Goal: Transaction & Acquisition: Purchase product/service

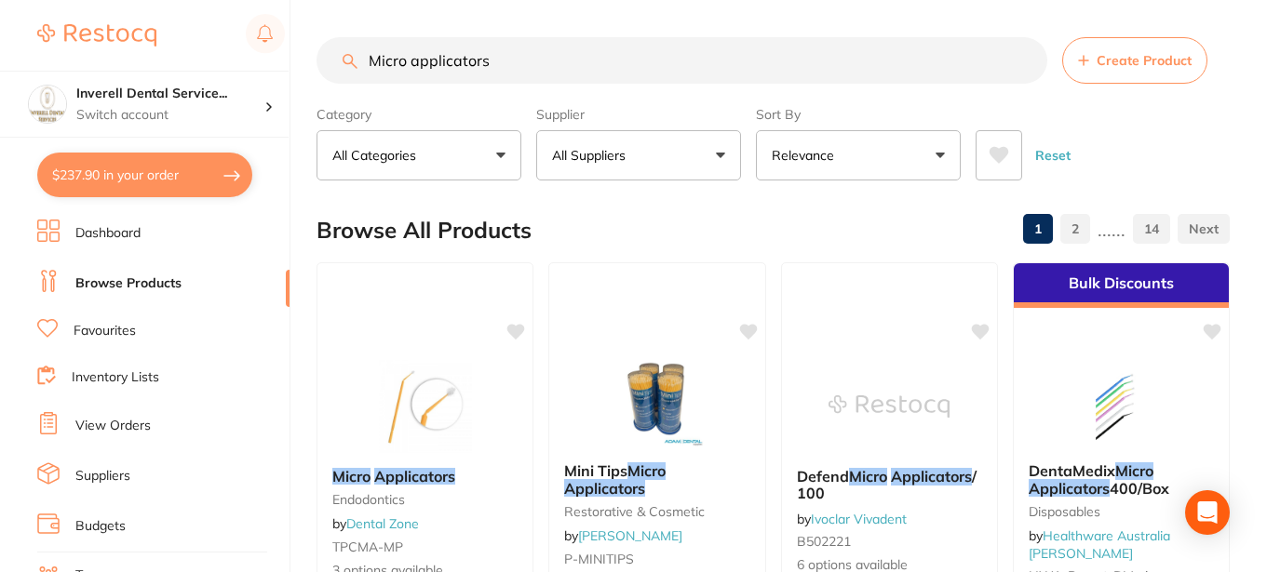
click at [171, 170] on button "$237.90 in your order" at bounding box center [144, 175] width 215 height 45
checkbox input "true"
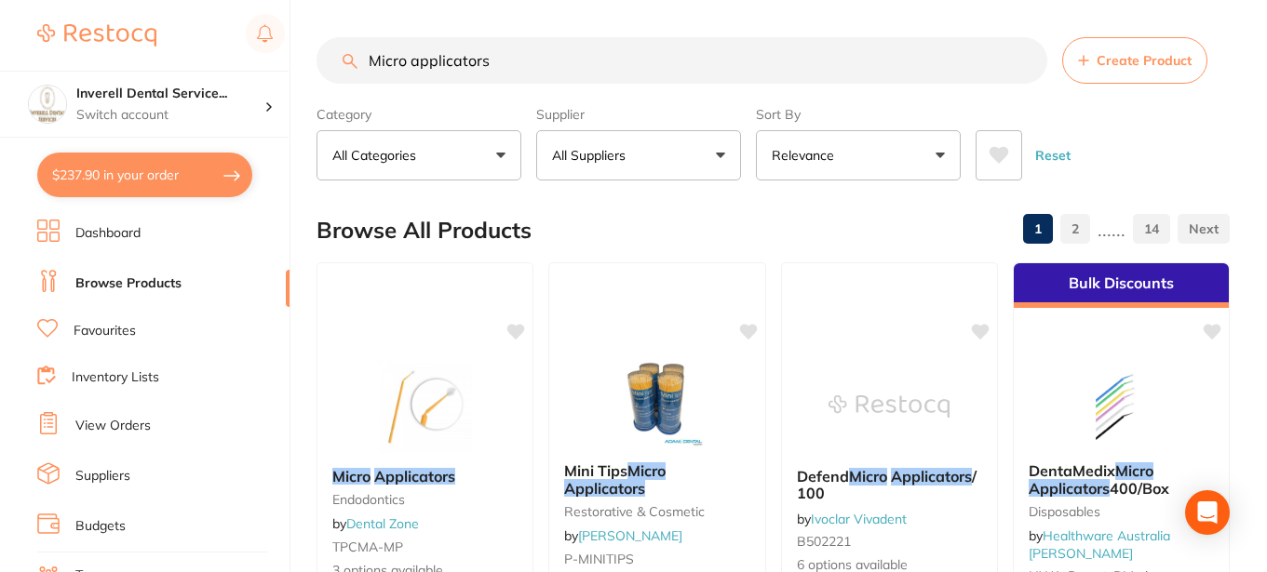
checkbox input "true"
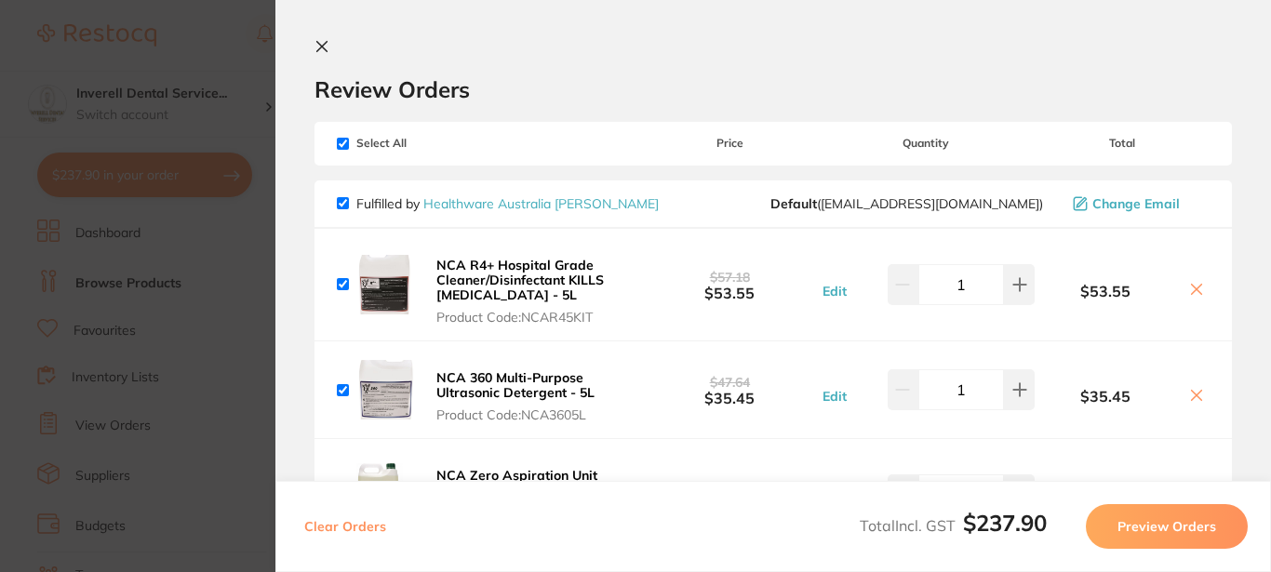
click at [323, 41] on icon at bounding box center [322, 46] width 15 height 15
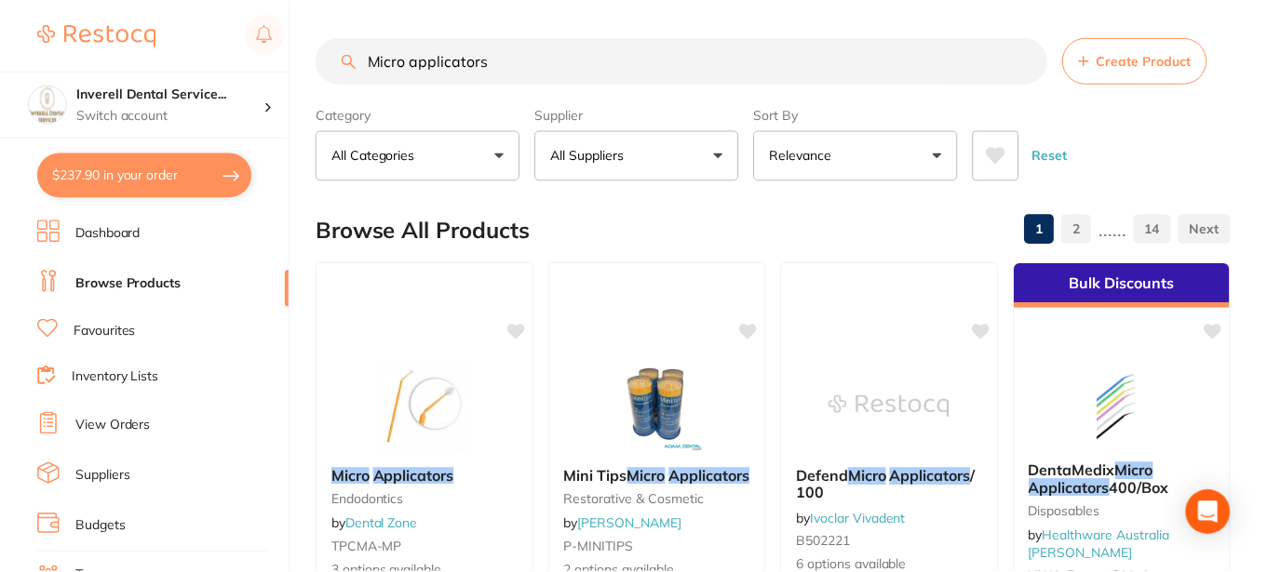
scroll to position [95, 0]
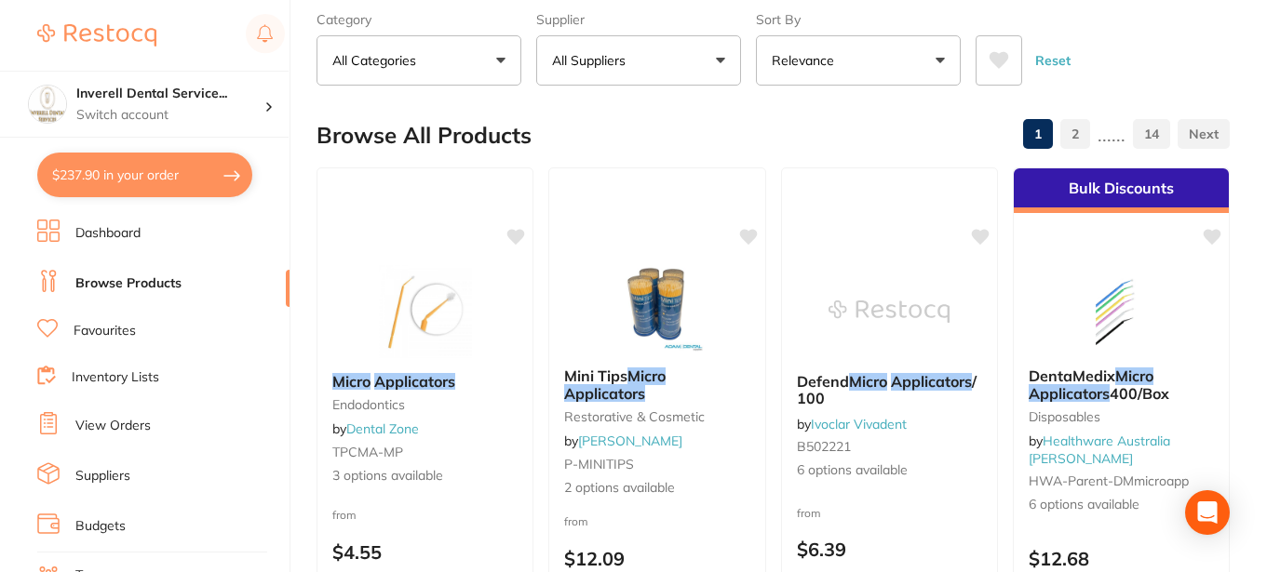
click at [130, 280] on link "Browse Products" at bounding box center [128, 284] width 106 height 19
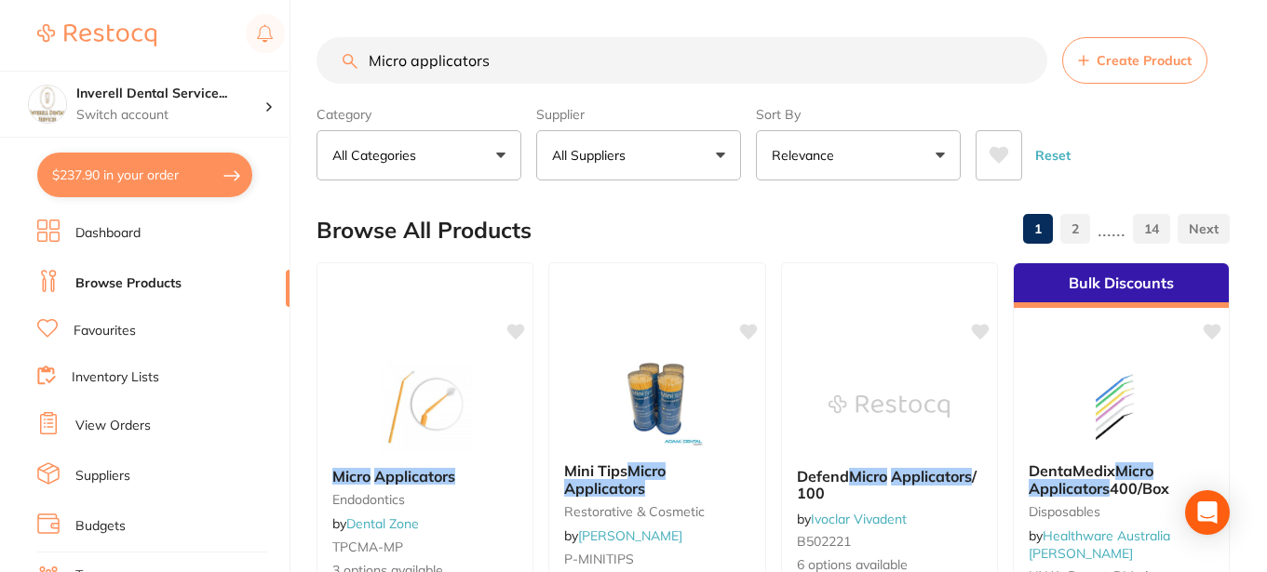
click at [1024, 60] on input "Micro applicators" at bounding box center [681, 60] width 731 height 47
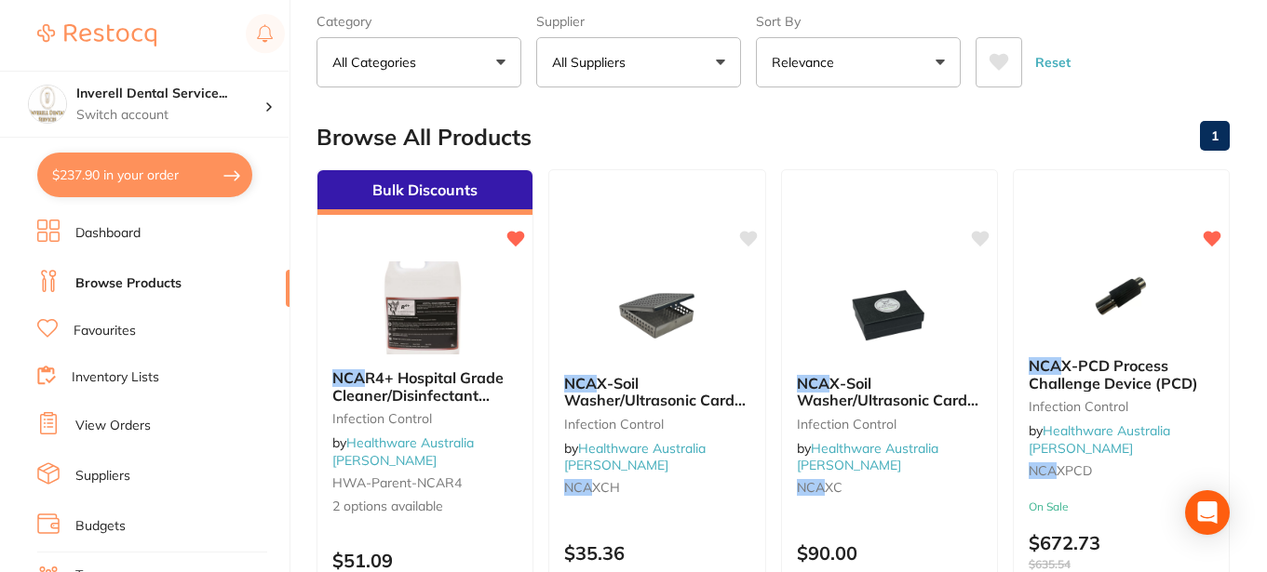
scroll to position [558, 0]
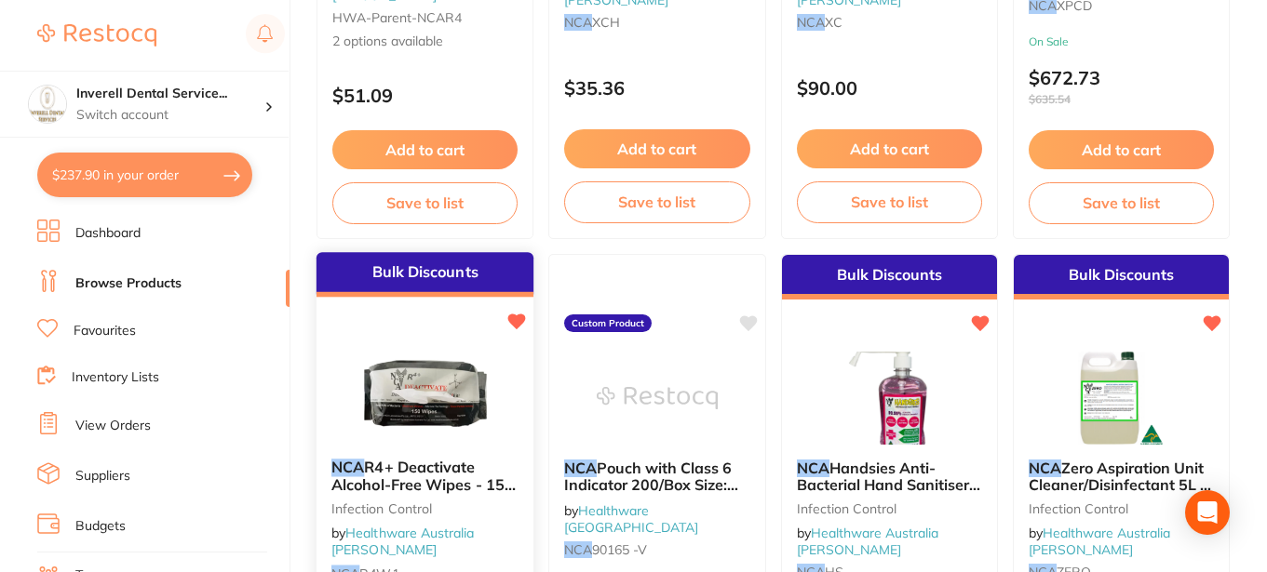
type input "NCA"
click at [463, 393] on img at bounding box center [425, 397] width 122 height 94
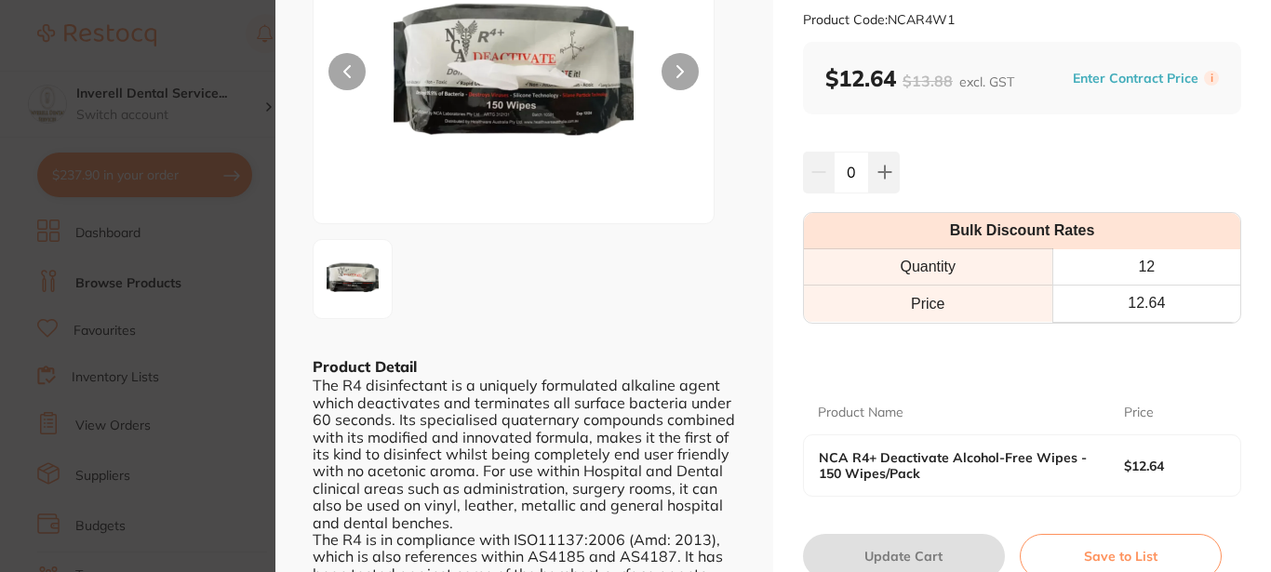
scroll to position [186, 0]
drag, startPoint x: 880, startPoint y: 171, endPoint x: 1000, endPoint y: 301, distance: 176.5
click at [881, 172] on icon at bounding box center [885, 173] width 15 height 15
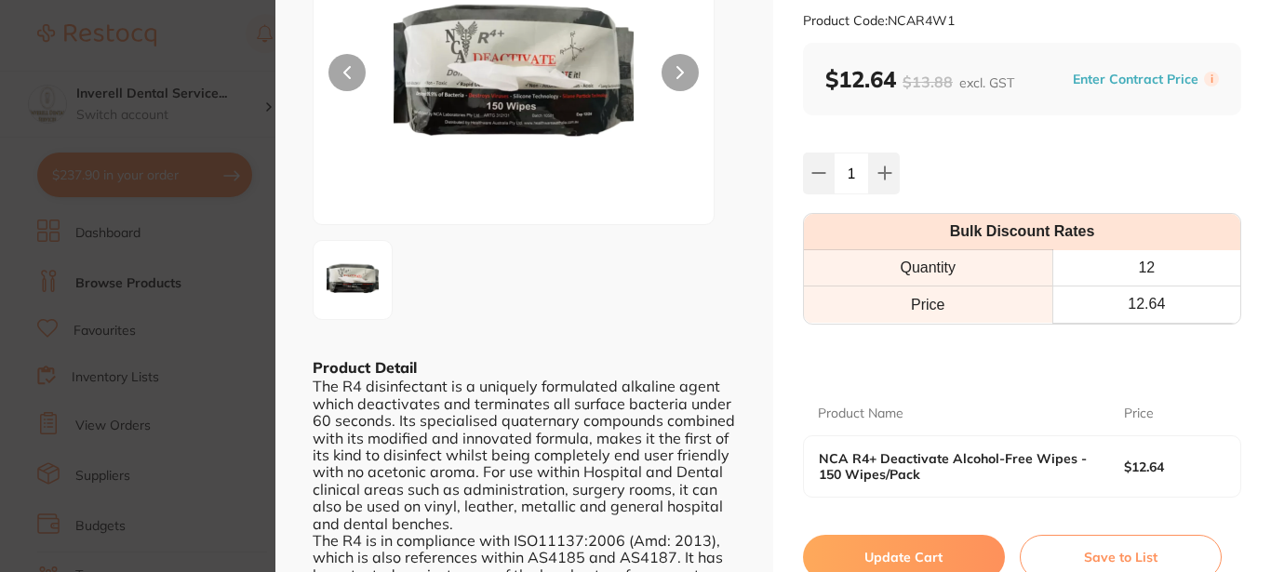
click at [887, 168] on button at bounding box center [884, 173] width 31 height 41
type input "2"
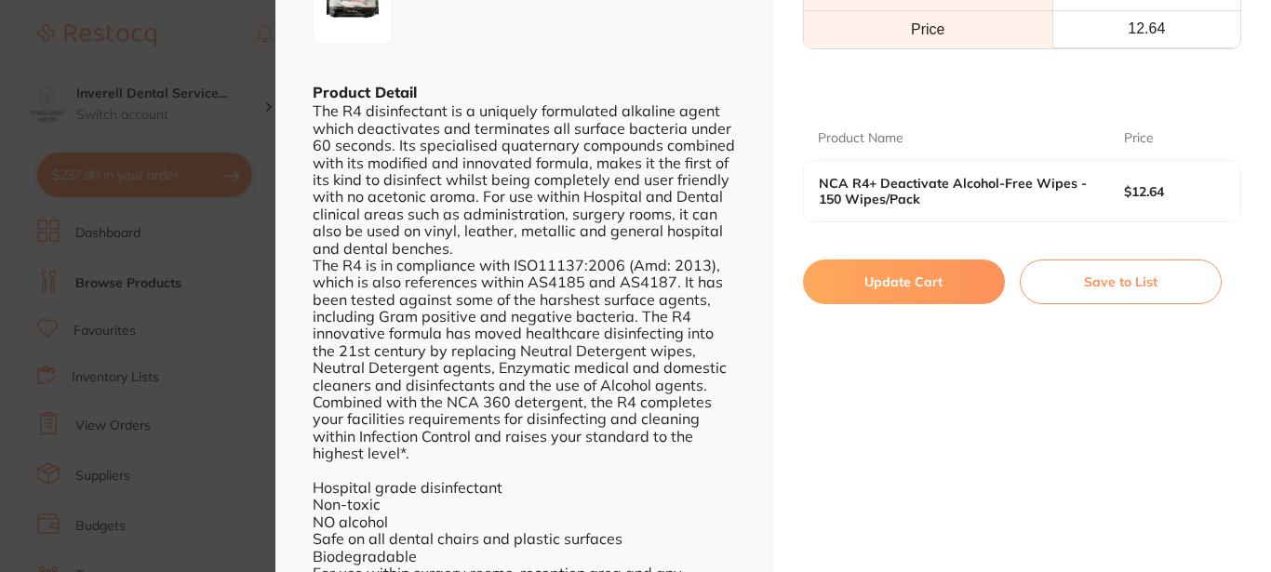
scroll to position [465, 0]
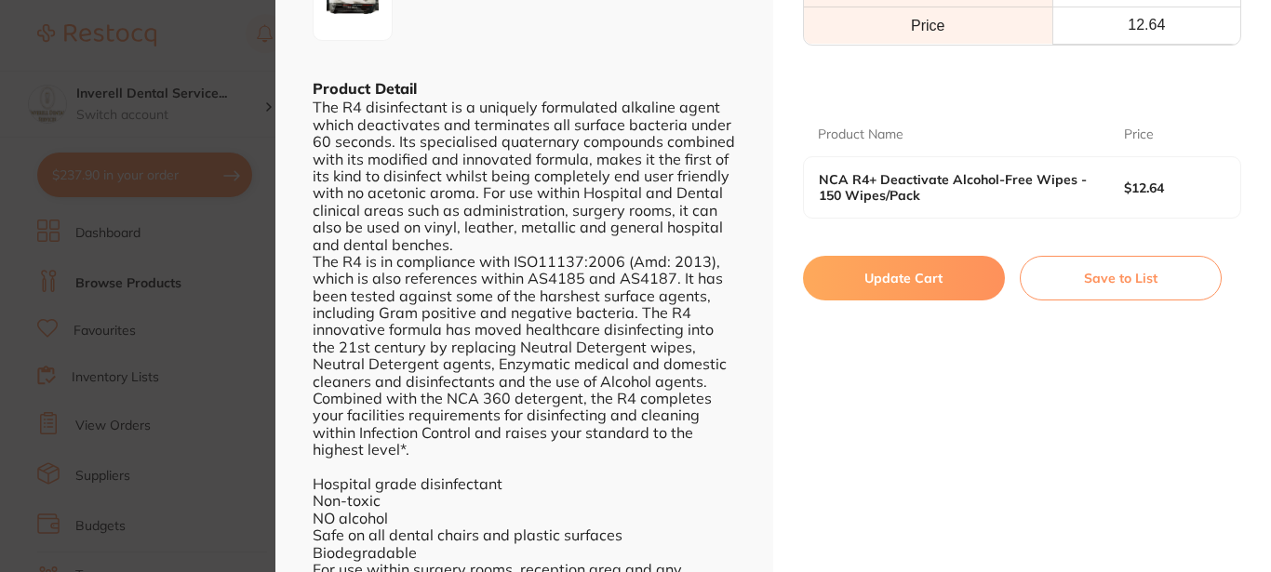
click at [935, 268] on button "Update Cart" at bounding box center [904, 278] width 202 height 45
checkbox input "false"
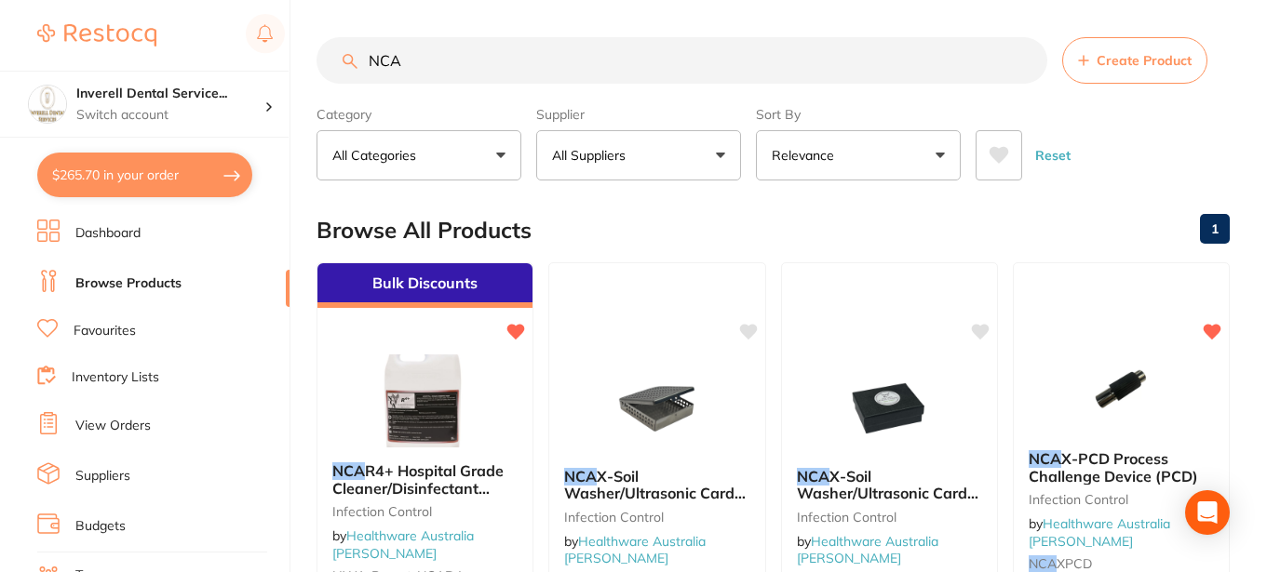
click at [131, 171] on button "$265.70 in your order" at bounding box center [144, 175] width 215 height 45
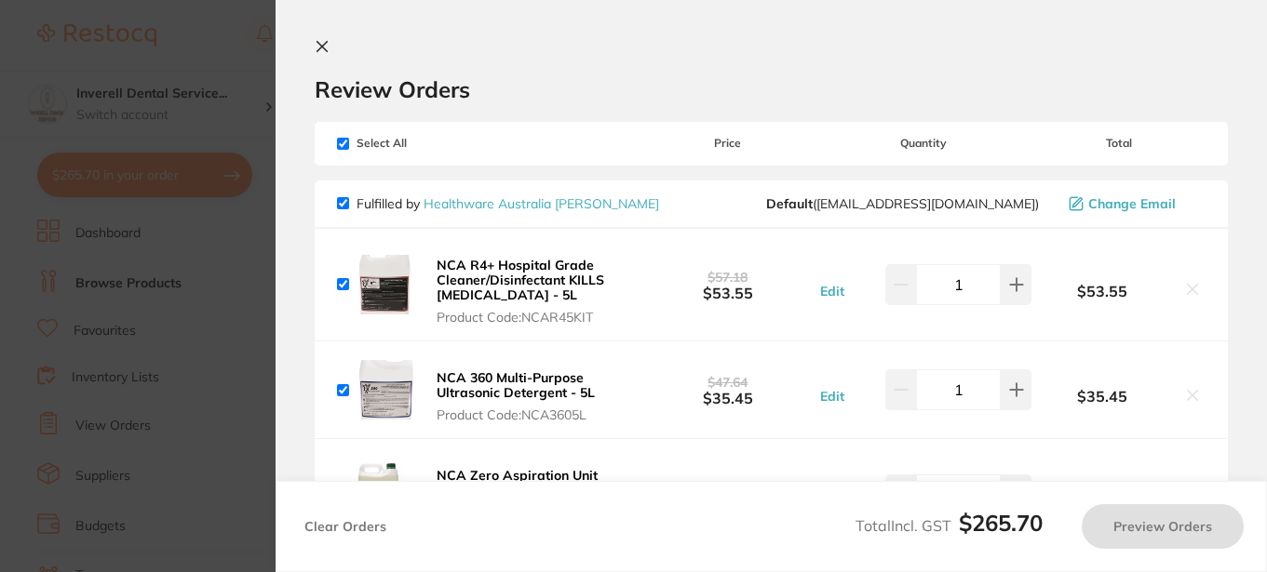
checkbox input "true"
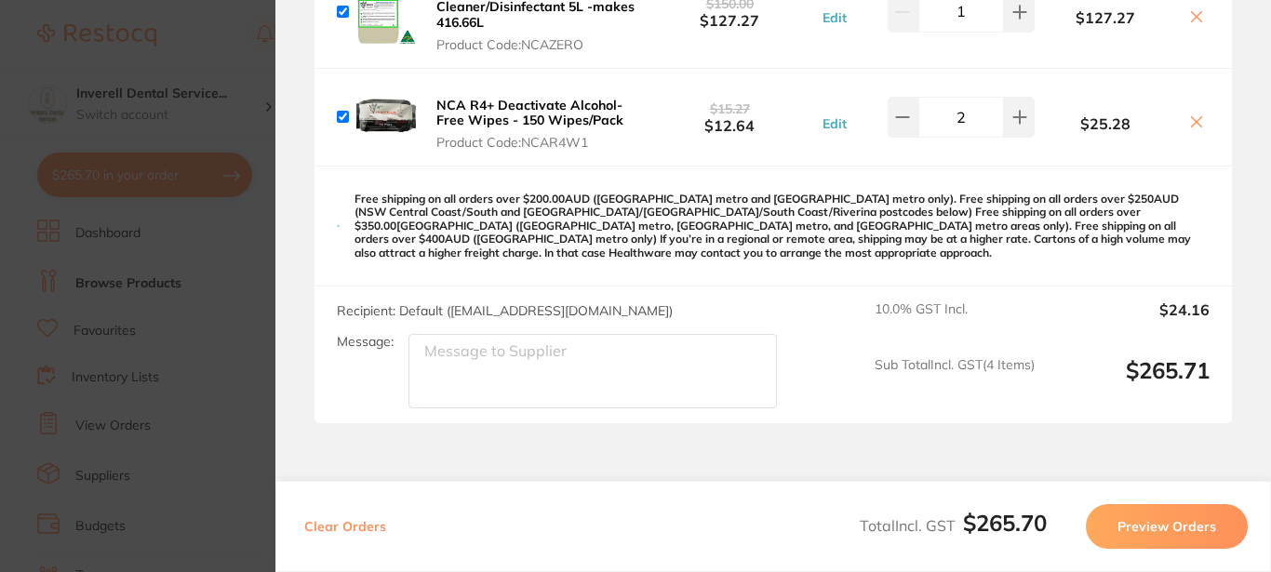
scroll to position [532, 0]
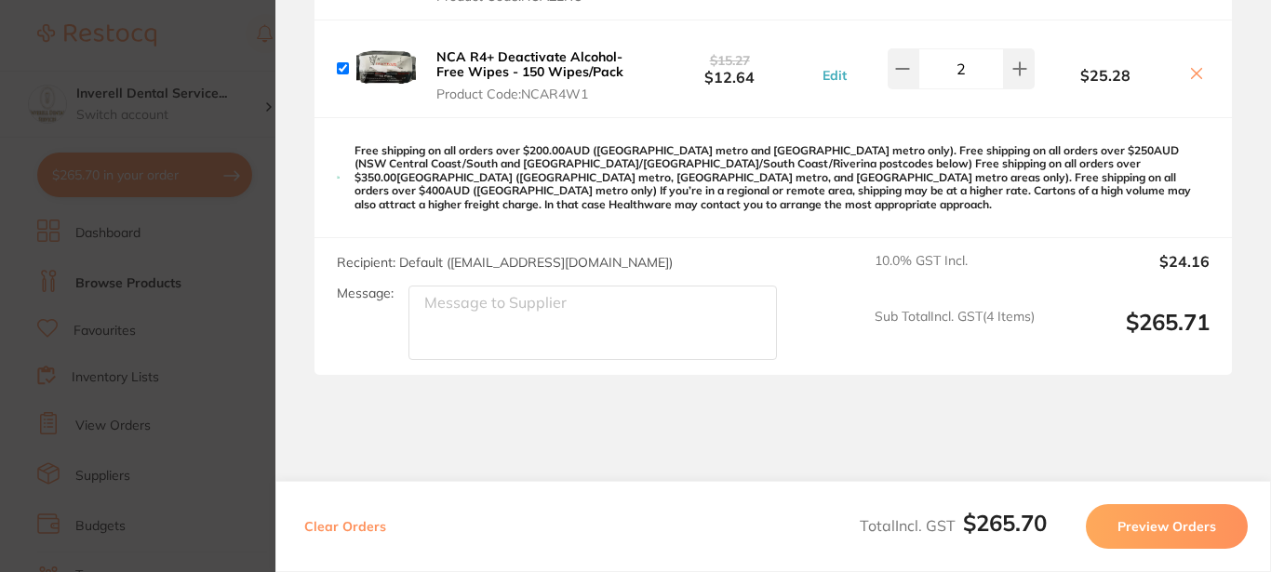
click at [1143, 527] on button "Preview Orders" at bounding box center [1167, 526] width 162 height 45
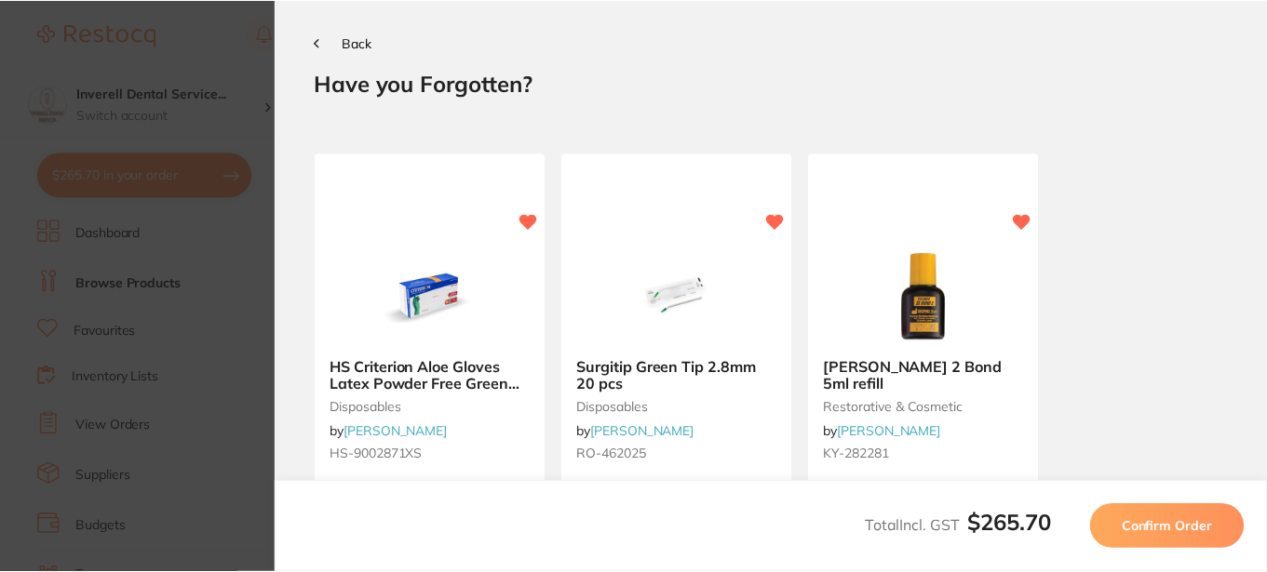
scroll to position [0, 0]
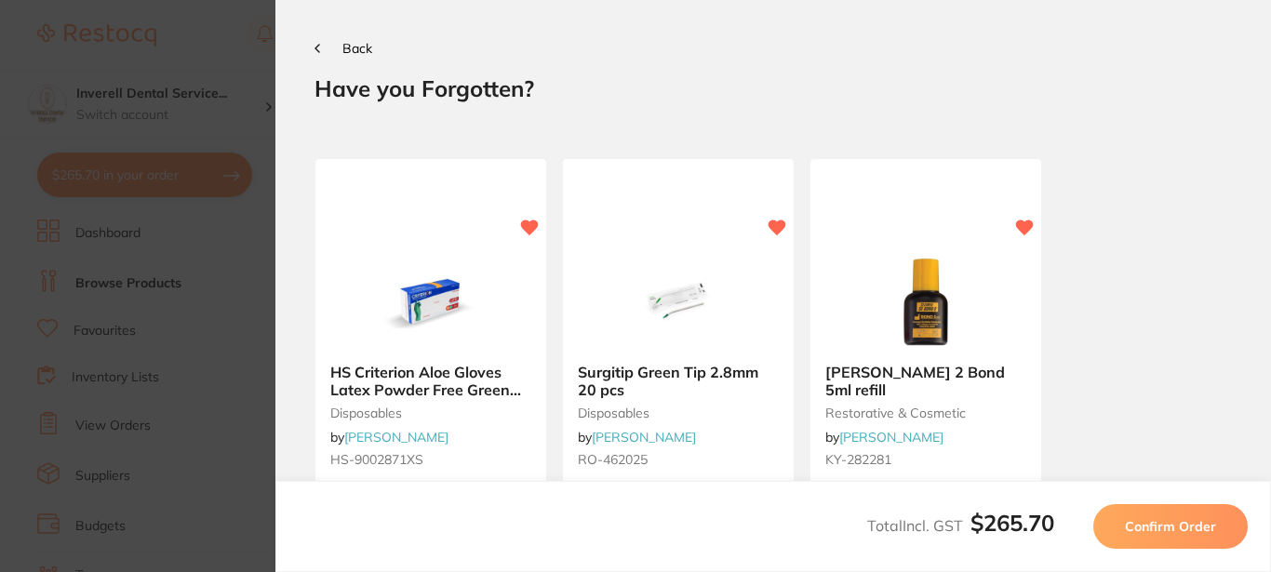
click at [1144, 534] on span "Confirm Order" at bounding box center [1170, 526] width 91 height 17
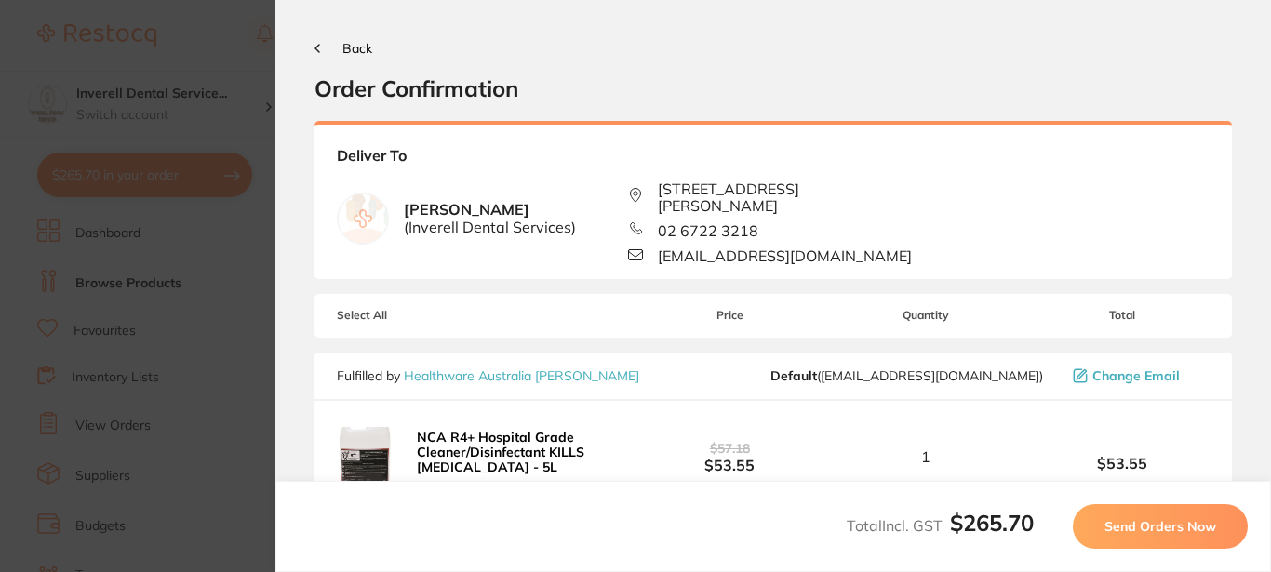
click at [1176, 526] on span "Send Orders Now" at bounding box center [1161, 526] width 112 height 17
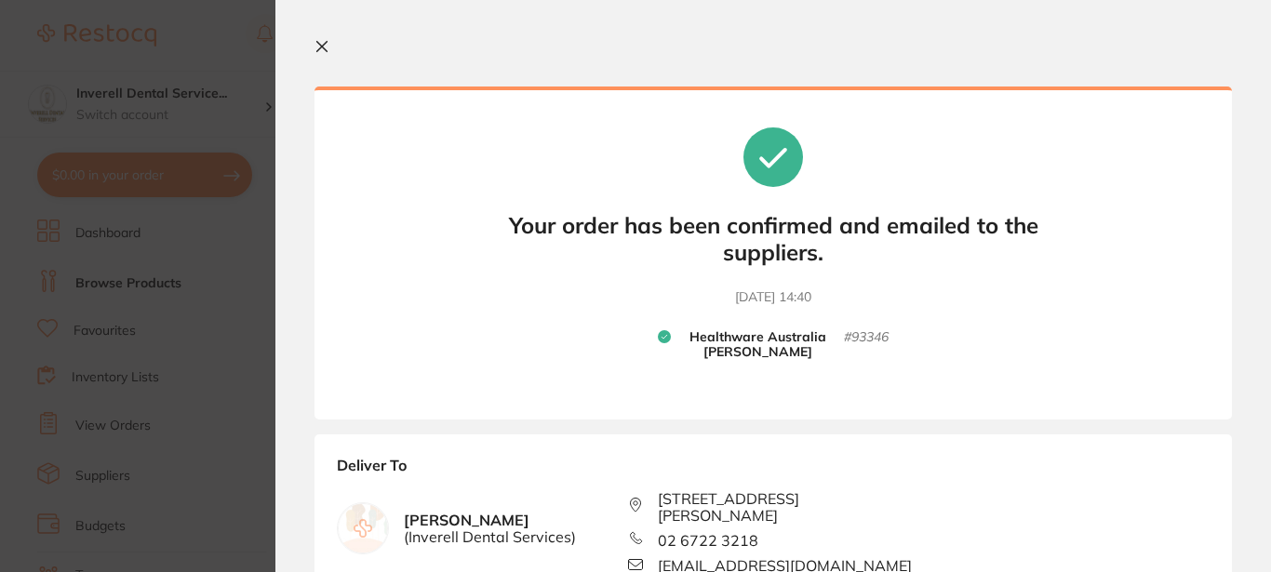
click at [319, 46] on icon at bounding box center [322, 46] width 15 height 15
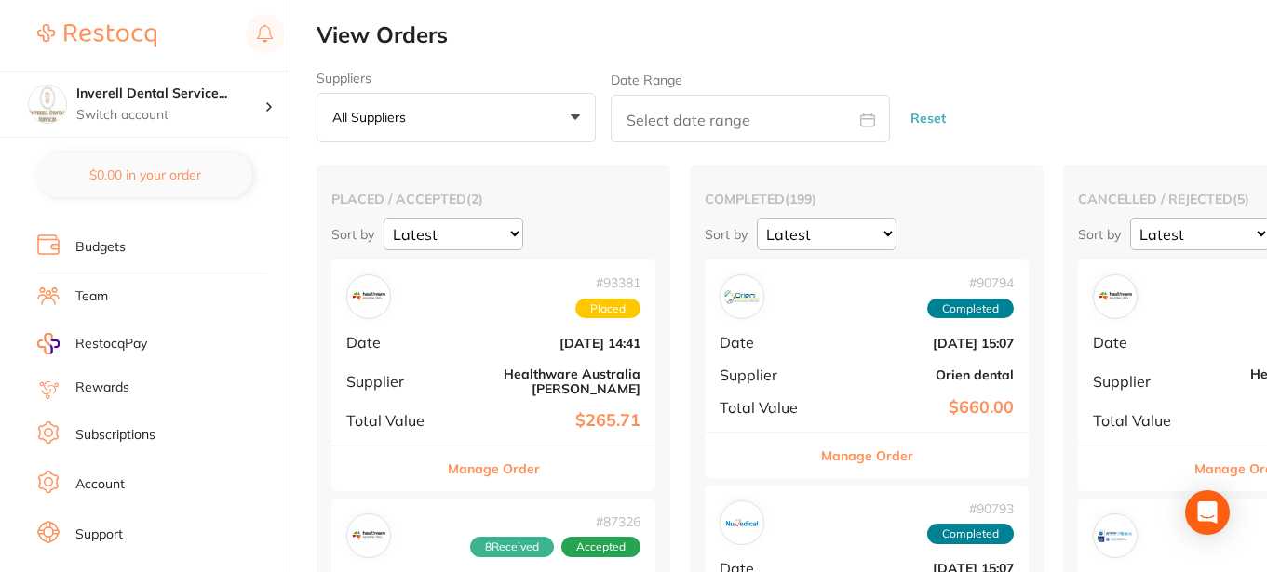
scroll to position [186, 0]
